Goal: Task Accomplishment & Management: Use online tool/utility

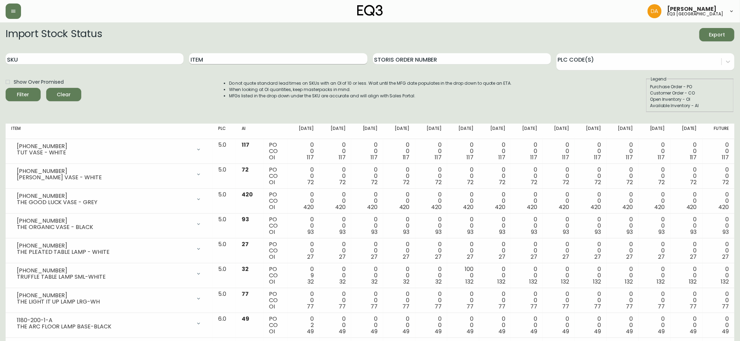
click at [204, 55] on input "Item" at bounding box center [278, 58] width 178 height 11
click at [6, 88] on button "Filter" at bounding box center [23, 94] width 35 height 13
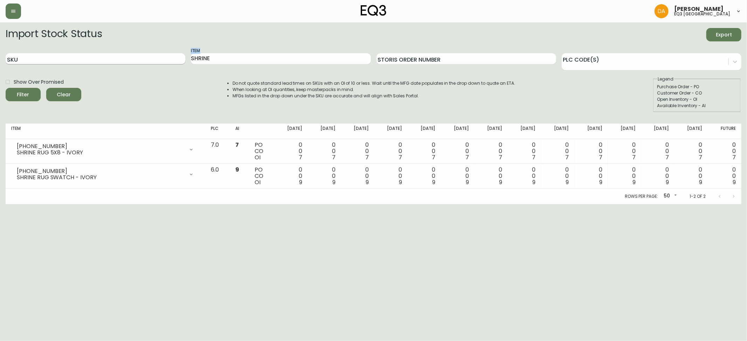
drag, startPoint x: 229, startPoint y: 52, endPoint x: 111, endPoint y: 56, distance: 117.7
click at [111, 56] on div "SKU Item SHRINE Storis Order Number PLC Code(s)" at bounding box center [373, 59] width 735 height 23
drag, startPoint x: 224, startPoint y: 52, endPoint x: 220, endPoint y: 54, distance: 4.9
click at [221, 53] on div "Item SHRINE" at bounding box center [281, 59] width 180 height 23
drag, startPoint x: 222, startPoint y: 57, endPoint x: 145, endPoint y: 68, distance: 77.4
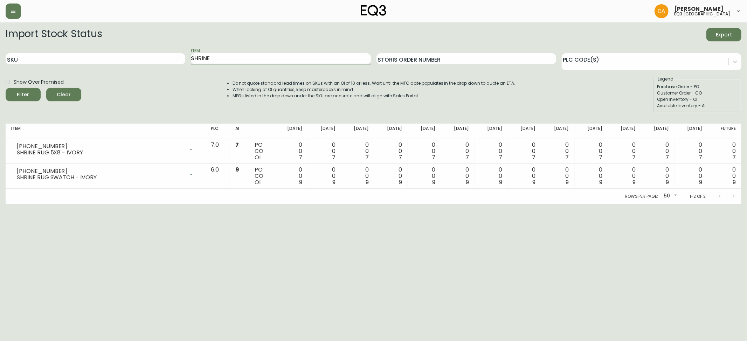
click at [146, 68] on div "SKU Item SHRINE Storis Order Number PLC Code(s)" at bounding box center [373, 59] width 735 height 23
click at [6, 88] on button "Filter" at bounding box center [23, 94] width 35 height 13
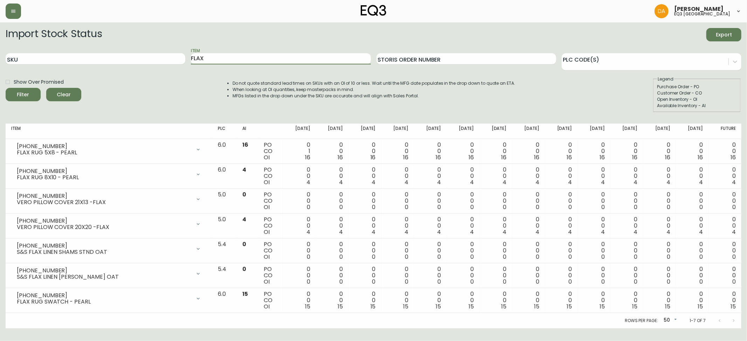
drag, startPoint x: 201, startPoint y: 56, endPoint x: 169, endPoint y: 52, distance: 31.8
click at [169, 52] on div "SKU Item FLAX Storis Order Number PLC Code(s)" at bounding box center [373, 59] width 735 height 23
type input "O"
click at [6, 88] on button "Filter" at bounding box center [23, 94] width 35 height 13
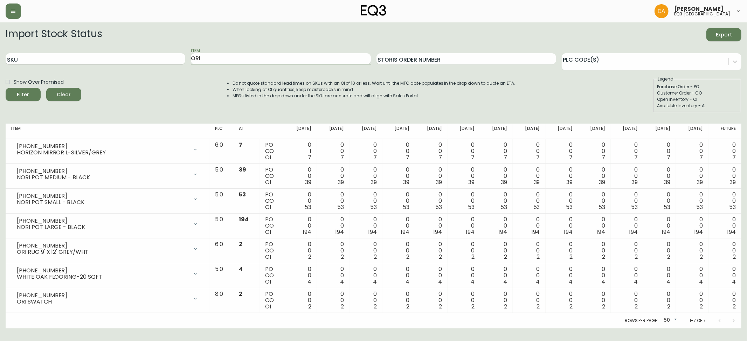
drag, startPoint x: 212, startPoint y: 58, endPoint x: 184, endPoint y: 55, distance: 28.6
click at [184, 55] on div "SKU Item ORI Storis Order Number PLC Code(s)" at bounding box center [373, 59] width 735 height 23
click at [6, 88] on button "Filter" at bounding box center [23, 94] width 35 height 13
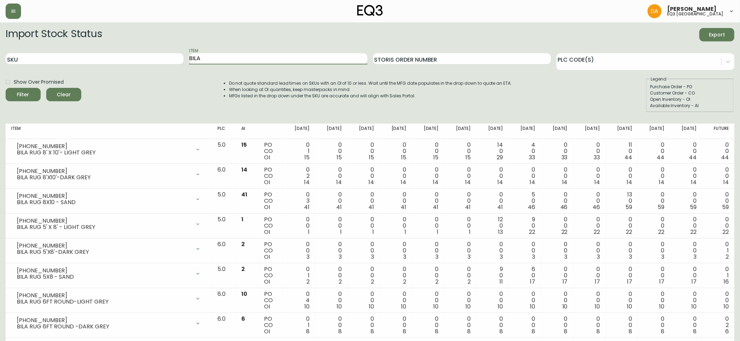
drag, startPoint x: 211, startPoint y: 59, endPoint x: 153, endPoint y: 50, distance: 58.2
click at [153, 50] on div "SKU Item BILA Storis Order Number PLC Code(s)" at bounding box center [370, 59] width 728 height 23
click at [6, 88] on button "Filter" at bounding box center [23, 94] width 35 height 13
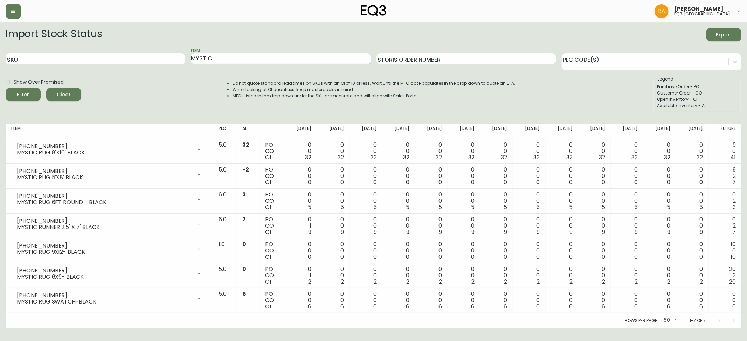
drag, startPoint x: 218, startPoint y: 56, endPoint x: 162, endPoint y: 45, distance: 57.9
click at [162, 45] on form "Import Stock Status Export SKU Item MYSTIC Storis Order Number PLC Code(s) Show…" at bounding box center [373, 70] width 735 height 84
click at [6, 88] on button "Filter" at bounding box center [23, 94] width 35 height 13
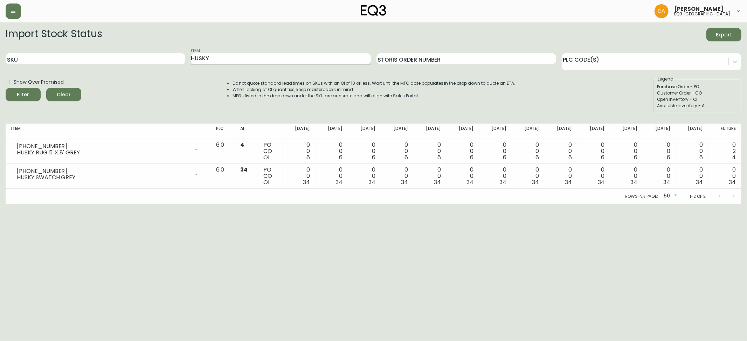
drag, startPoint x: 228, startPoint y: 57, endPoint x: 161, endPoint y: 69, distance: 68.2
click at [161, 69] on div "SKU Item HUSKY Storis Order Number PLC Code(s)" at bounding box center [373, 59] width 735 height 23
click at [6, 88] on button "Filter" at bounding box center [23, 94] width 35 height 13
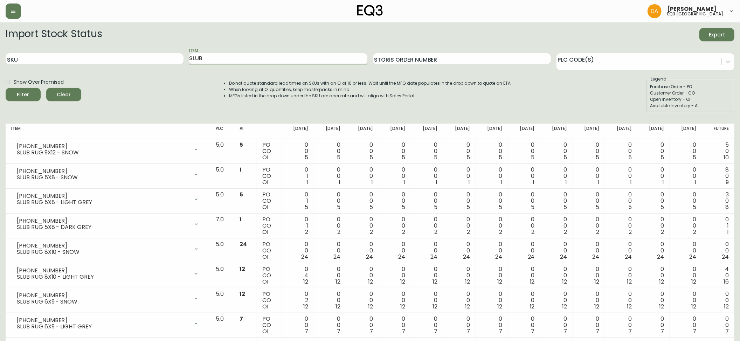
drag, startPoint x: 215, startPoint y: 60, endPoint x: 155, endPoint y: 51, distance: 60.1
click at [155, 51] on div "SKU Item SLUB Storis Order Number PLC Code(s)" at bounding box center [370, 59] width 728 height 23
click at [6, 88] on button "Filter" at bounding box center [23, 94] width 35 height 13
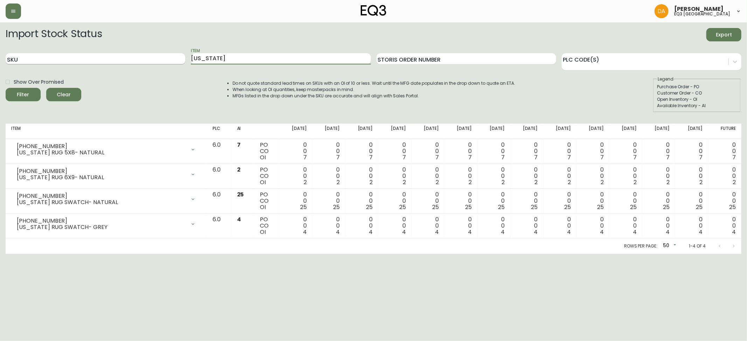
drag, startPoint x: 189, startPoint y: 56, endPoint x: 138, endPoint y: 56, distance: 51.1
click at [138, 56] on div "SKU Item [US_STATE] Storis Order Number PLC Code(s)" at bounding box center [373, 59] width 735 height 23
click at [6, 88] on button "Filter" at bounding box center [23, 94] width 35 height 13
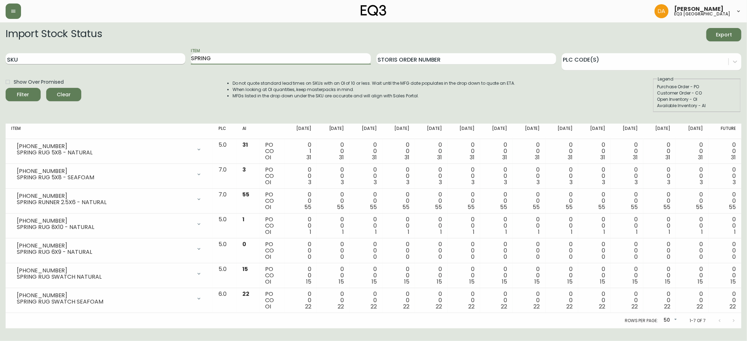
drag, startPoint x: 216, startPoint y: 57, endPoint x: 119, endPoint y: 58, distance: 97.0
click at [119, 57] on div "SKU Item SPRING Storis Order Number PLC Code(s)" at bounding box center [373, 59] width 735 height 23
click at [6, 88] on button "Filter" at bounding box center [23, 94] width 35 height 13
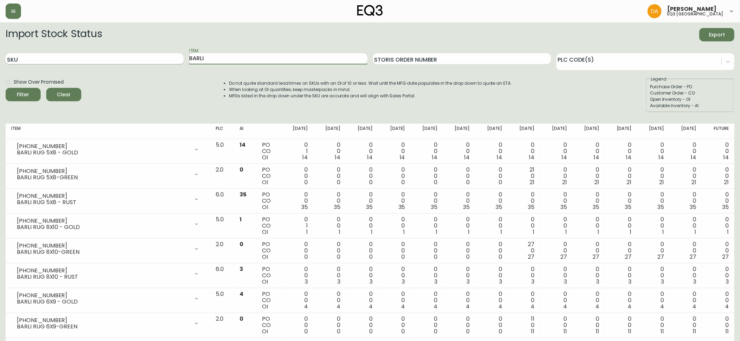
drag, startPoint x: 213, startPoint y: 55, endPoint x: 147, endPoint y: 56, distance: 65.8
click at [147, 56] on div "SKU Item BARLI Storis Order Number PLC Code(s)" at bounding box center [370, 59] width 728 height 23
click at [6, 88] on button "Filter" at bounding box center [23, 94] width 35 height 13
drag, startPoint x: 215, startPoint y: 59, endPoint x: 156, endPoint y: 65, distance: 59.5
click at [156, 65] on div "SKU Item SERENE Storis Order Number PLC Code(s)" at bounding box center [370, 59] width 728 height 23
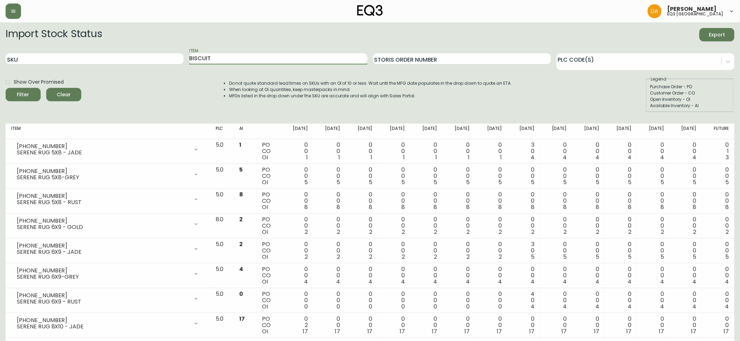
click at [6, 88] on button "Filter" at bounding box center [23, 94] width 35 height 13
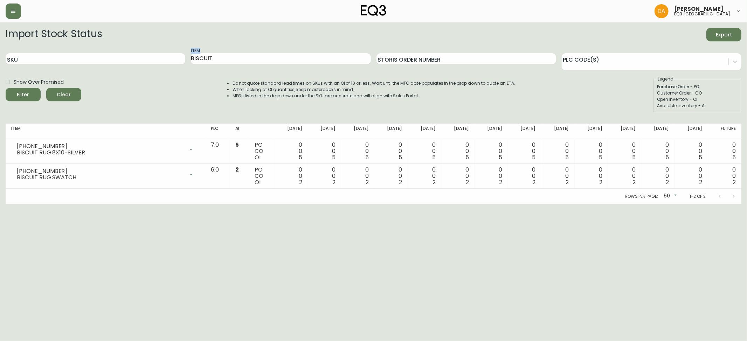
drag, startPoint x: 248, startPoint y: 53, endPoint x: 165, endPoint y: 54, distance: 83.7
click at [161, 51] on div "SKU Item BISCUIT Storis Order Number PLC Code(s)" at bounding box center [373, 59] width 735 height 23
drag, startPoint x: 223, startPoint y: 61, endPoint x: 208, endPoint y: 50, distance: 18.4
click at [157, 60] on div "SKU Item BISCUIT Storis Order Number PLC Code(s)" at bounding box center [373, 59] width 735 height 23
type input "EASE"
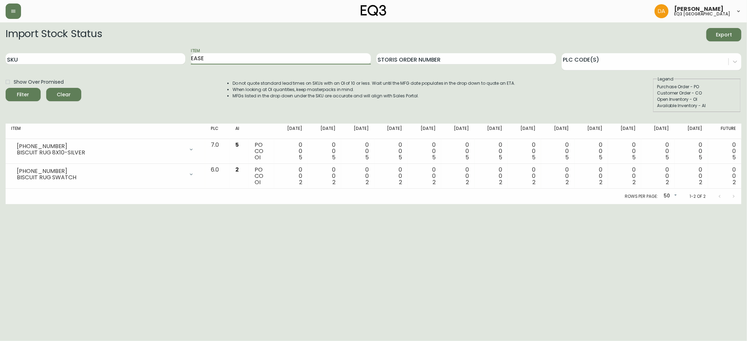
click at [6, 88] on button "Filter" at bounding box center [23, 94] width 35 height 13
